Goal: Complete application form

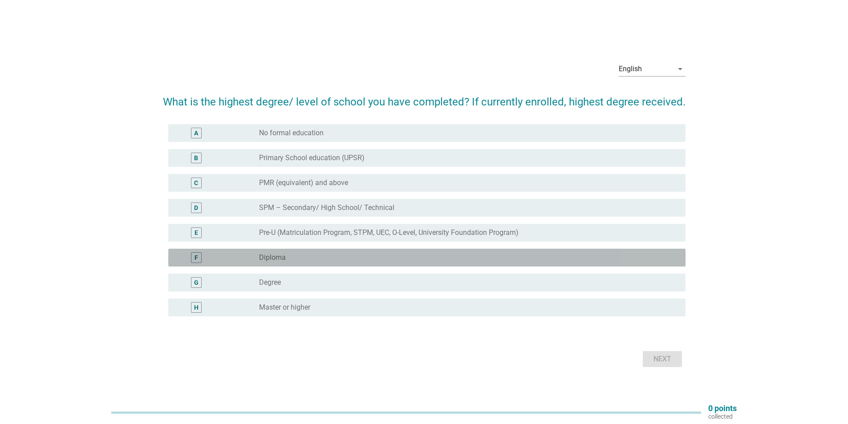
click at [327, 253] on div "radio_button_unchecked Diploma" at bounding box center [465, 257] width 412 height 9
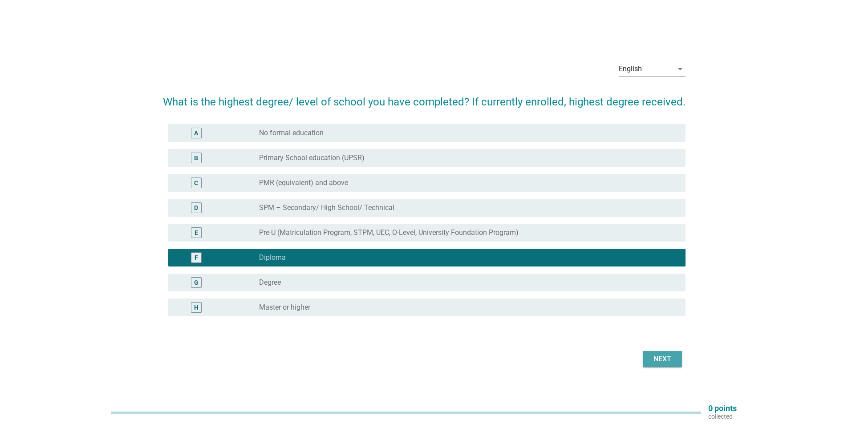
click at [660, 356] on div "Next" at bounding box center [662, 359] width 25 height 11
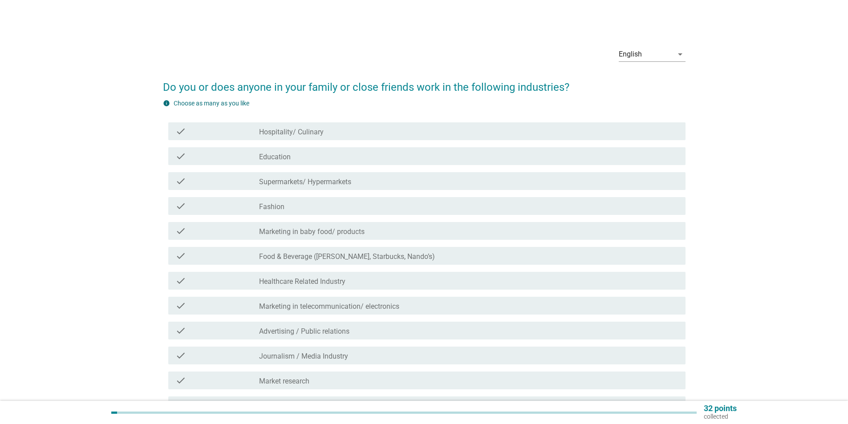
drag, startPoint x: 663, startPoint y: 348, endPoint x: 688, endPoint y: 314, distance: 42.4
drag, startPoint x: 688, startPoint y: 314, endPoint x: 759, endPoint y: 95, distance: 230.1
click at [759, 95] on div "English arrow_drop_down Do you or does anyone in your family or close friends w…" at bounding box center [423, 261] width 805 height 456
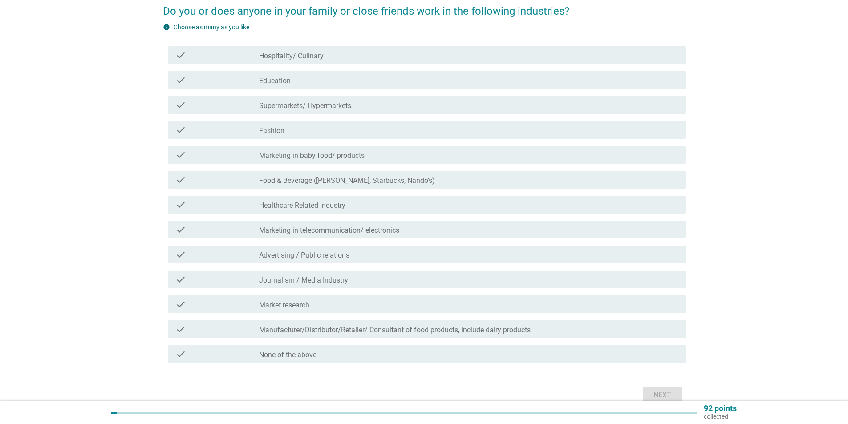
scroll to position [89, 0]
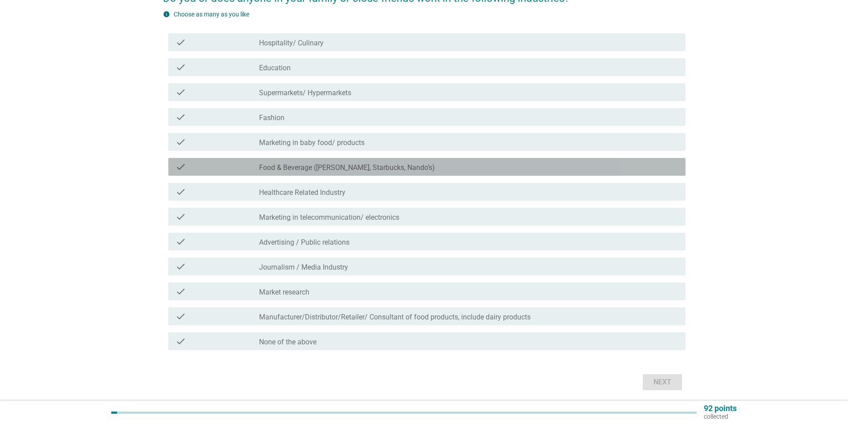
click at [280, 167] on label "Food & Beverage ([PERSON_NAME], Starbucks, Nando’s)" at bounding box center [347, 167] width 176 height 9
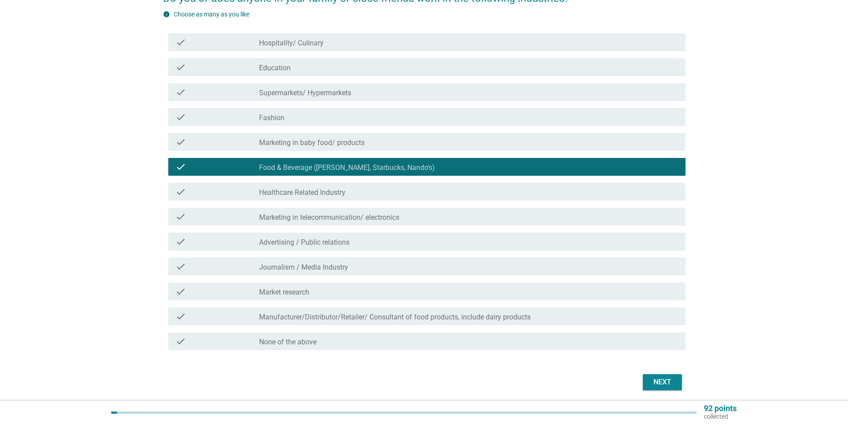
click at [280, 167] on label "Food & Beverage ([PERSON_NAME], Starbucks, Nando’s)" at bounding box center [347, 167] width 176 height 9
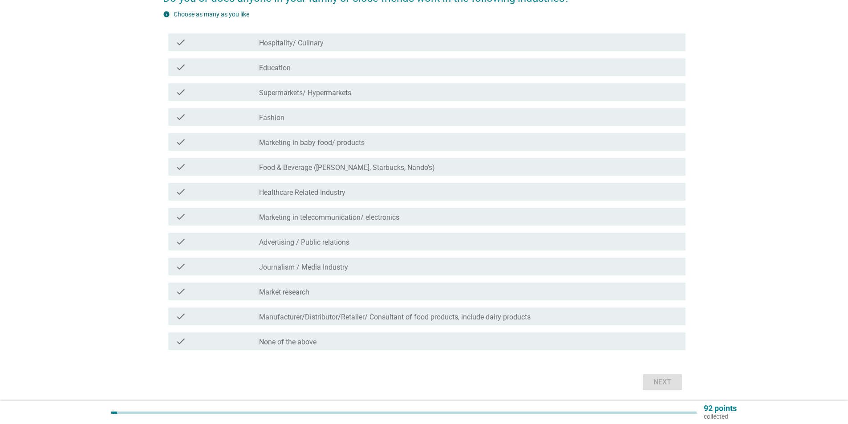
click at [287, 194] on label "Healthcare Related Industry" at bounding box center [302, 192] width 86 height 9
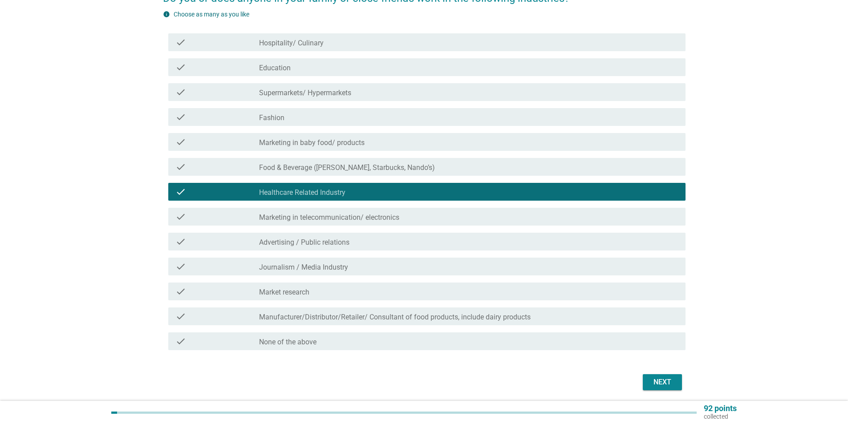
click at [284, 244] on label "Advertising / Public relations" at bounding box center [304, 242] width 90 height 9
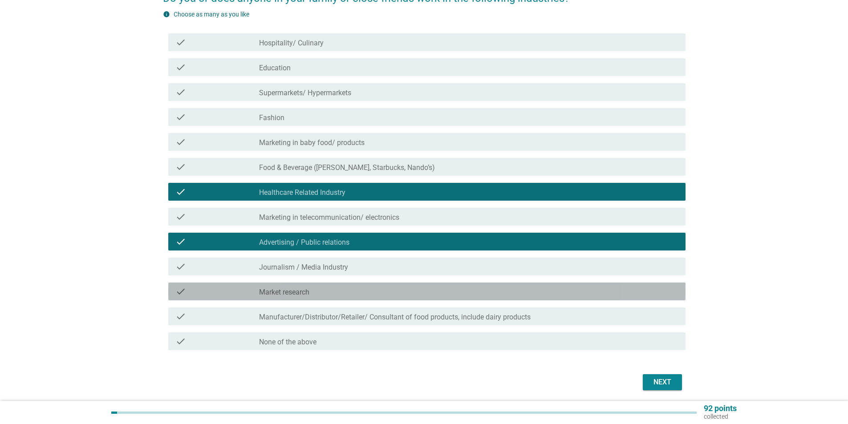
click at [286, 288] on label "Market research" at bounding box center [284, 292] width 50 height 9
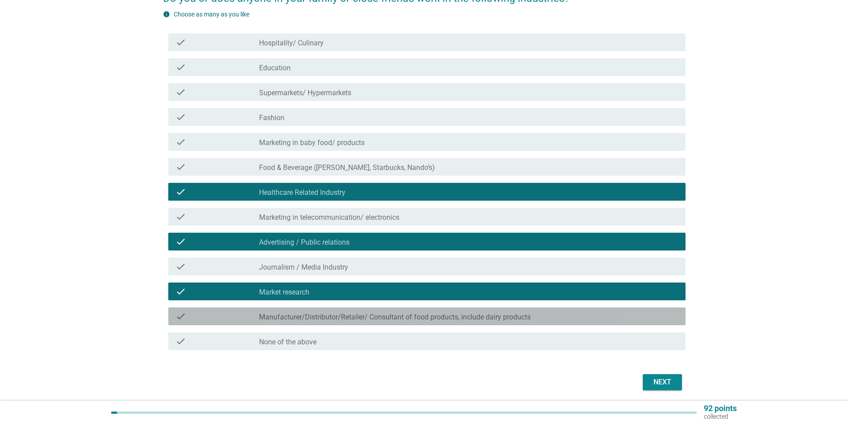
click at [291, 316] on label "Manufacturer/Distributor/Retailer/ Consultant of food products, include dairy p…" at bounding box center [394, 317] width 271 height 9
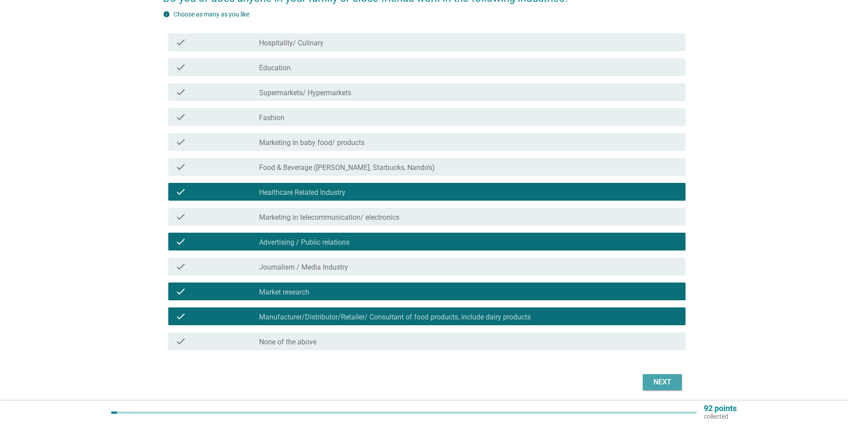
click at [649, 386] on button "Next" at bounding box center [662, 382] width 39 height 16
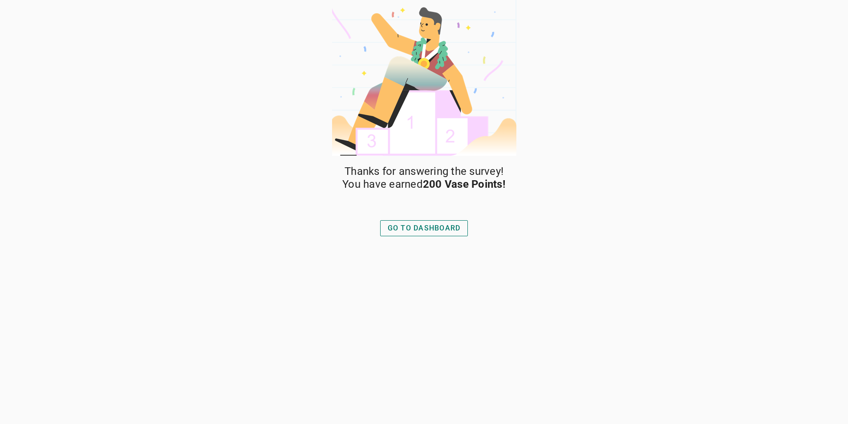
click at [436, 219] on div "GO TO DASHBOARD" at bounding box center [423, 228] width 95 height 21
click at [432, 230] on div "GO TO DASHBOARD" at bounding box center [424, 228] width 73 height 11
